Goal: Transaction & Acquisition: Download file/media

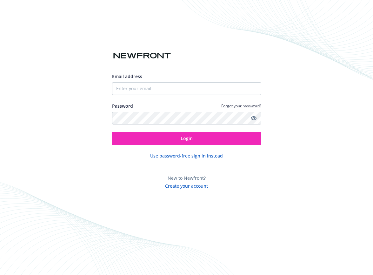
type input "[EMAIL_ADDRESS][DOMAIN_NAME]"
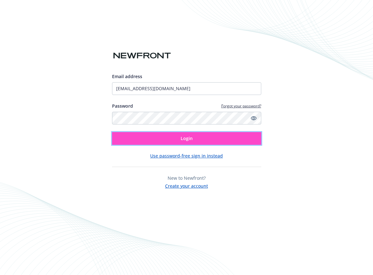
click at [172, 138] on button "Login" at bounding box center [186, 138] width 149 height 13
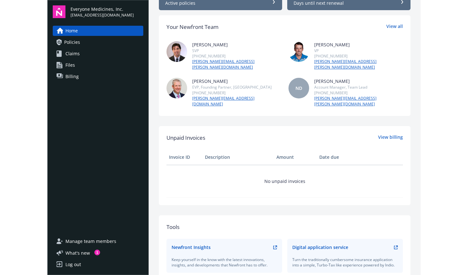
scroll to position [87, 0]
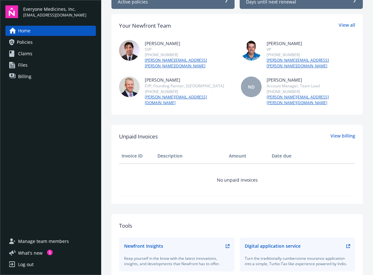
click at [25, 42] on span "Policies" at bounding box center [25, 42] width 16 height 10
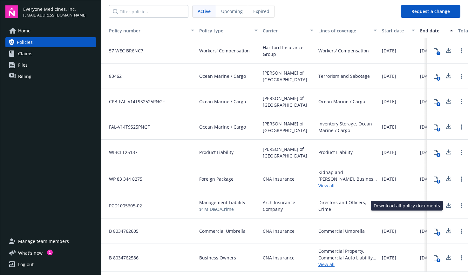
click at [373, 205] on icon at bounding box center [448, 206] width 8 height 8
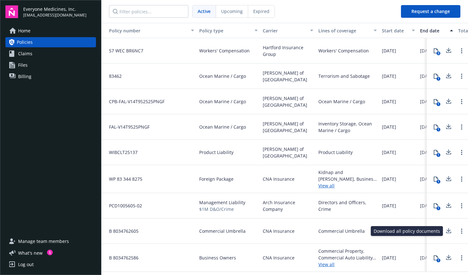
click at [373, 230] on icon at bounding box center [448, 231] width 8 height 8
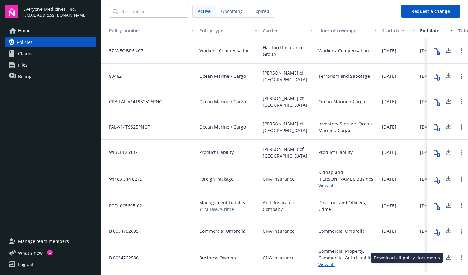
click at [373, 255] on icon at bounding box center [448, 258] width 8 height 8
click at [373, 176] on icon at bounding box center [448, 178] width 4 height 4
click at [40, 252] on span "What ' s new" at bounding box center [30, 253] width 24 height 7
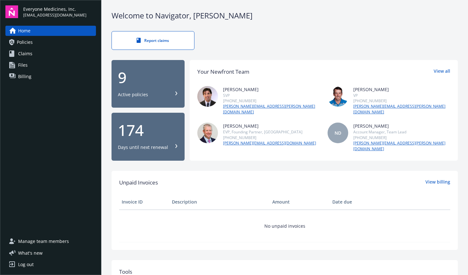
click at [26, 41] on span "Policies" at bounding box center [25, 42] width 16 height 10
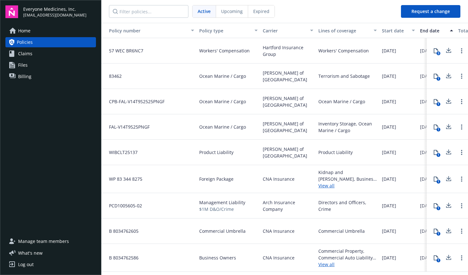
click at [326, 264] on link "View all" at bounding box center [347, 264] width 58 height 7
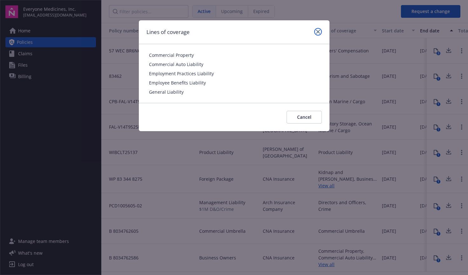
click at [317, 31] on icon "close" at bounding box center [318, 32] width 4 height 4
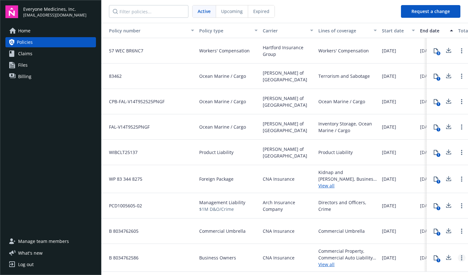
click at [462, 255] on link "Open options" at bounding box center [461, 258] width 8 height 8
click at [463, 247] on div "1" at bounding box center [446, 258] width 41 height 28
click at [448, 256] on icon at bounding box center [448, 257] width 4 height 4
click at [436, 256] on icon at bounding box center [435, 257] width 5 height 5
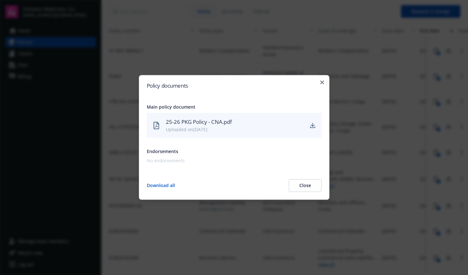
click at [160, 184] on button "Download all" at bounding box center [161, 185] width 28 height 13
click at [322, 81] on icon "button" at bounding box center [322, 82] width 4 height 4
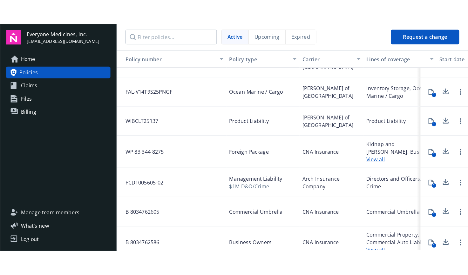
scroll to position [75, 0]
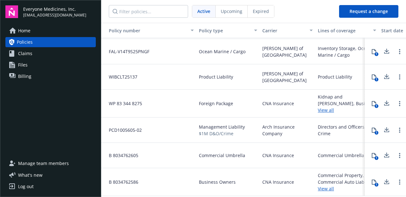
click at [386, 130] on icon at bounding box center [387, 129] width 4 height 4
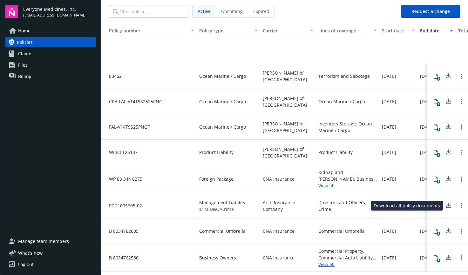
scroll to position [0, 0]
